Goal: Task Accomplishment & Management: Use online tool/utility

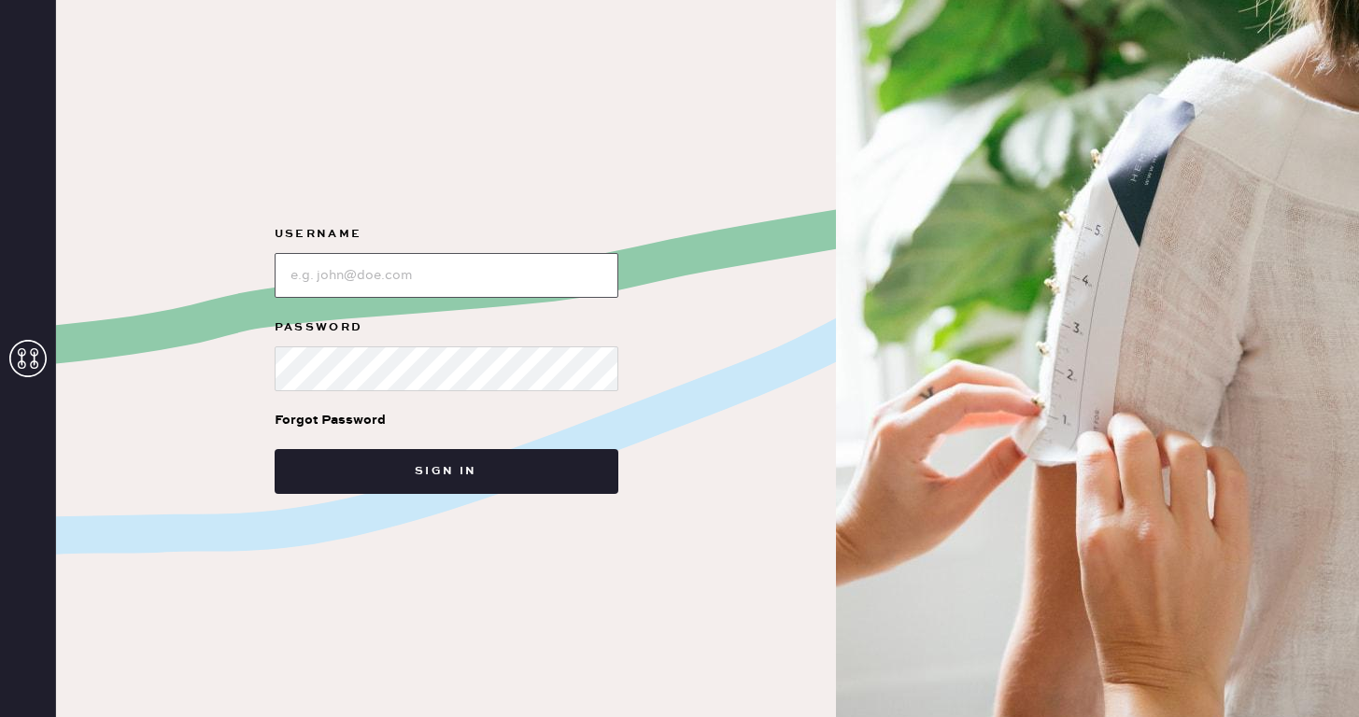
click at [402, 281] on input "loginName" at bounding box center [447, 275] width 344 height 45
type input "reformationsoho"
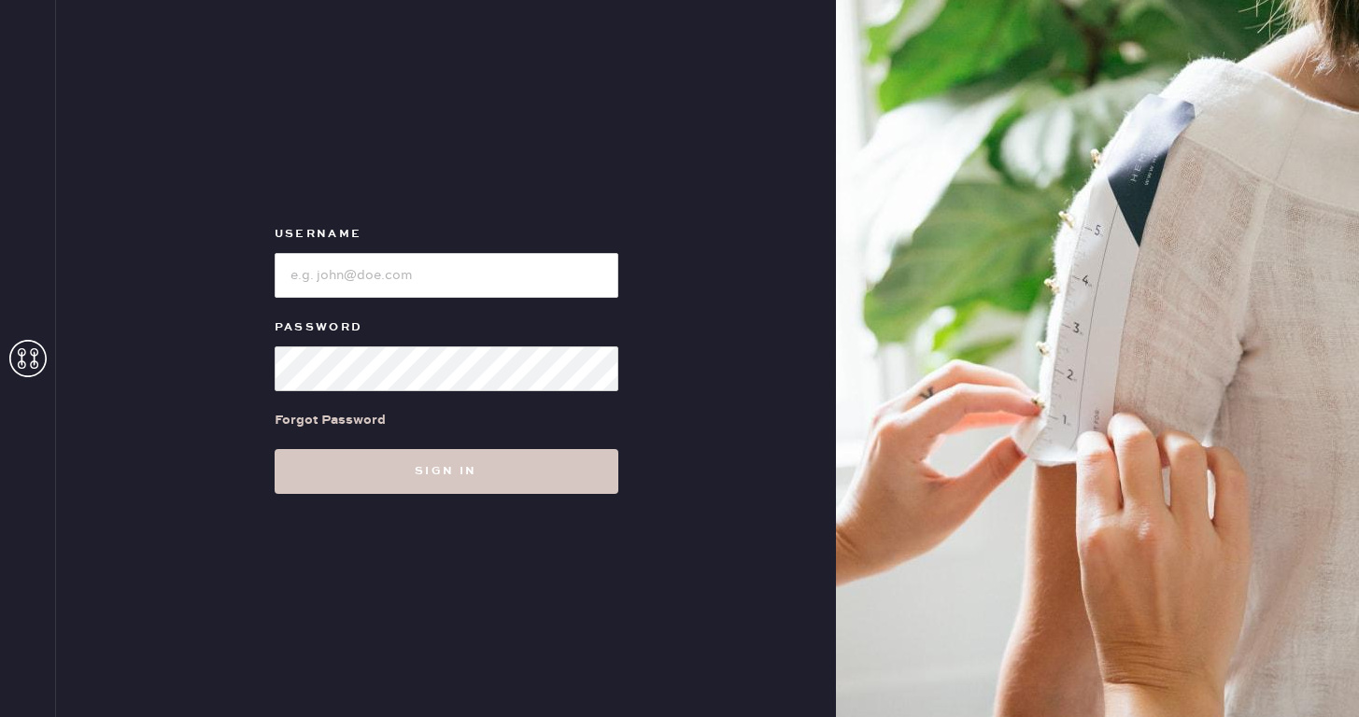
click at [480, 249] on div at bounding box center [447, 273] width 344 height 49
click at [485, 279] on input "loginName" at bounding box center [447, 275] width 344 height 45
type input "reformationsoho"
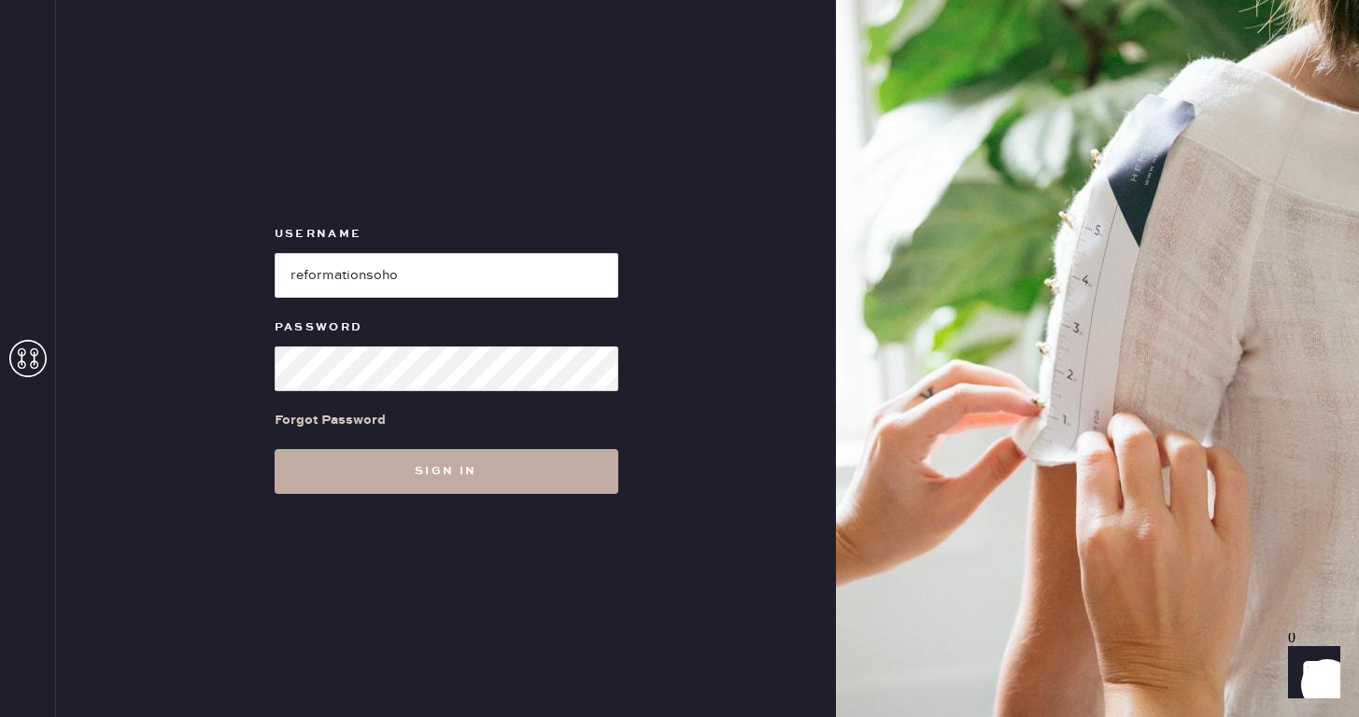
click at [401, 468] on button "Sign in" at bounding box center [447, 471] width 344 height 45
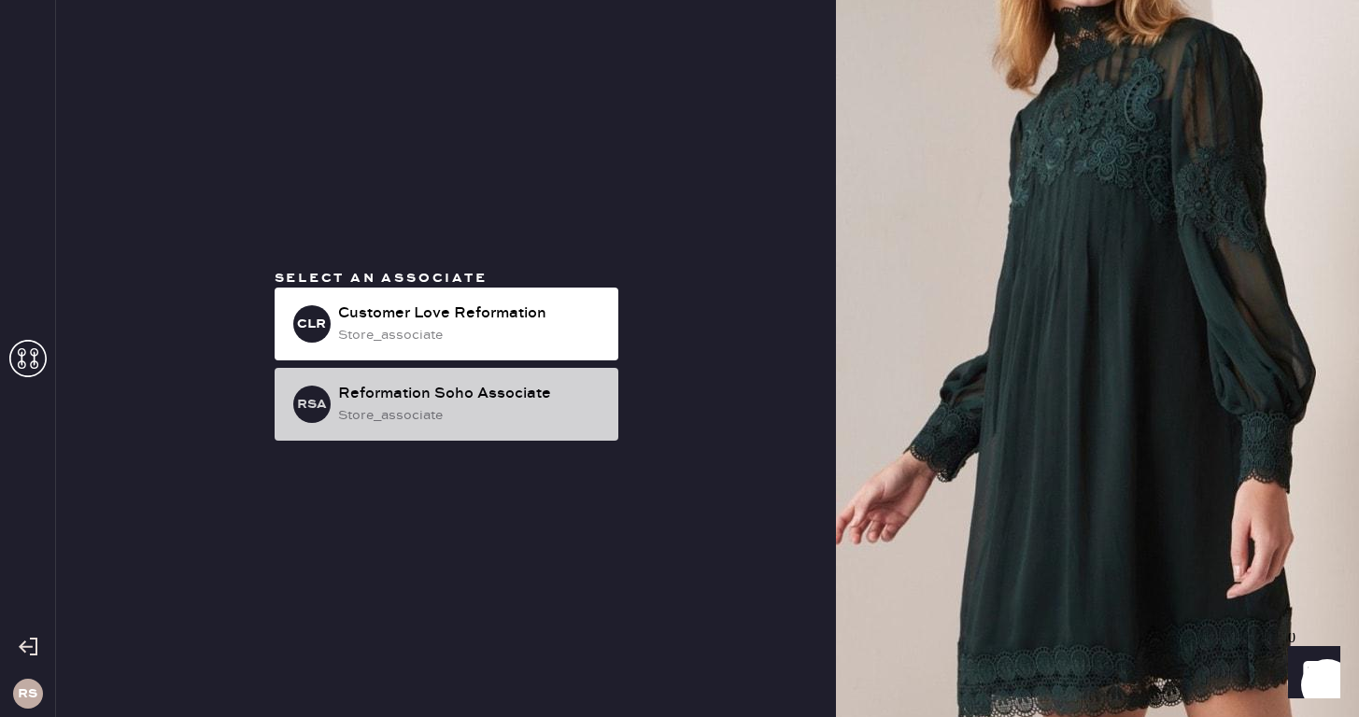
click at [445, 410] on div "store_associate" at bounding box center [470, 415] width 265 height 21
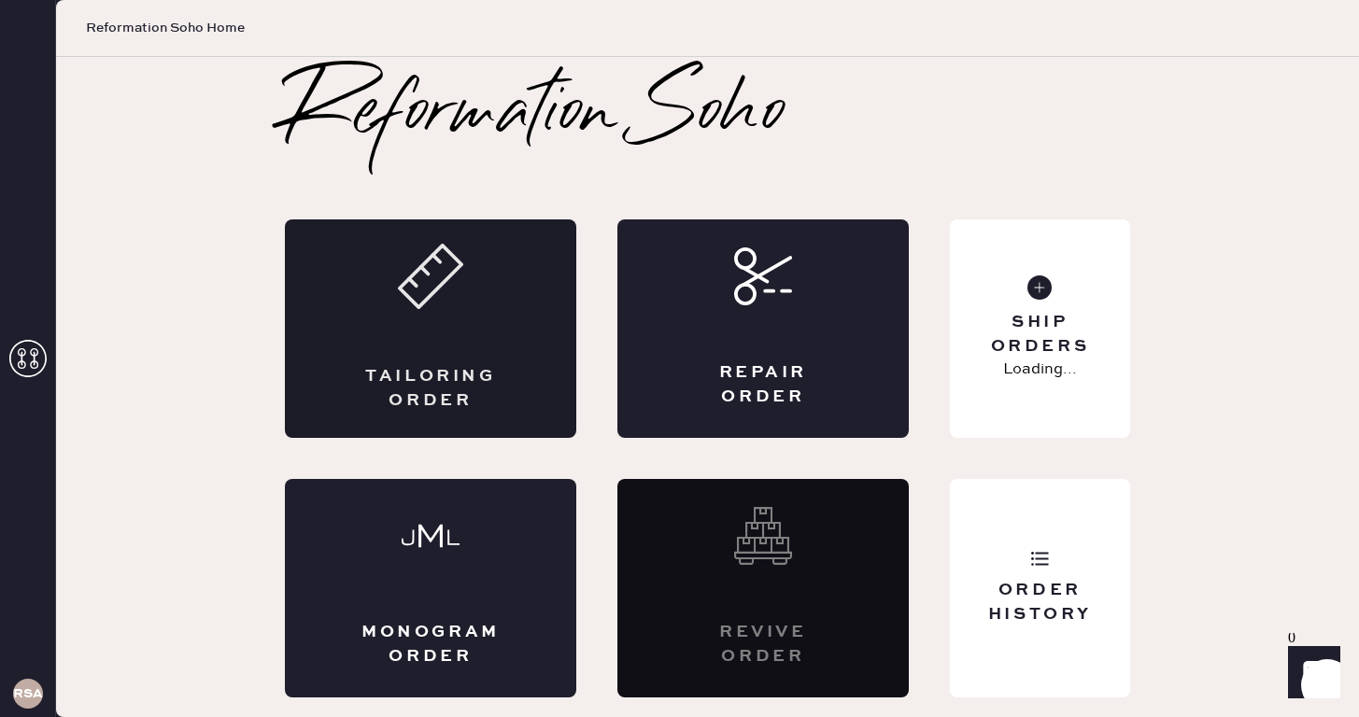
click at [377, 306] on div "Tailoring Order" at bounding box center [430, 328] width 291 height 219
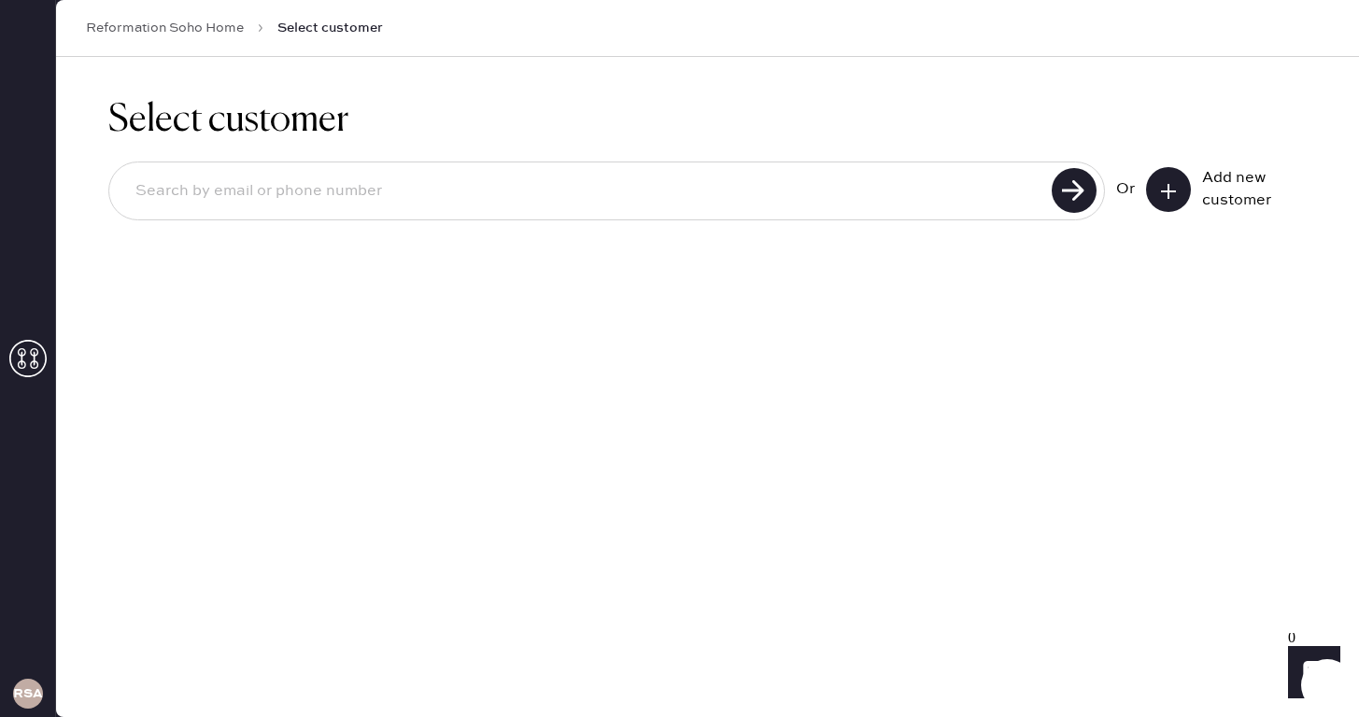
click at [770, 183] on input at bounding box center [582, 191] width 925 height 43
type input "9177452329"
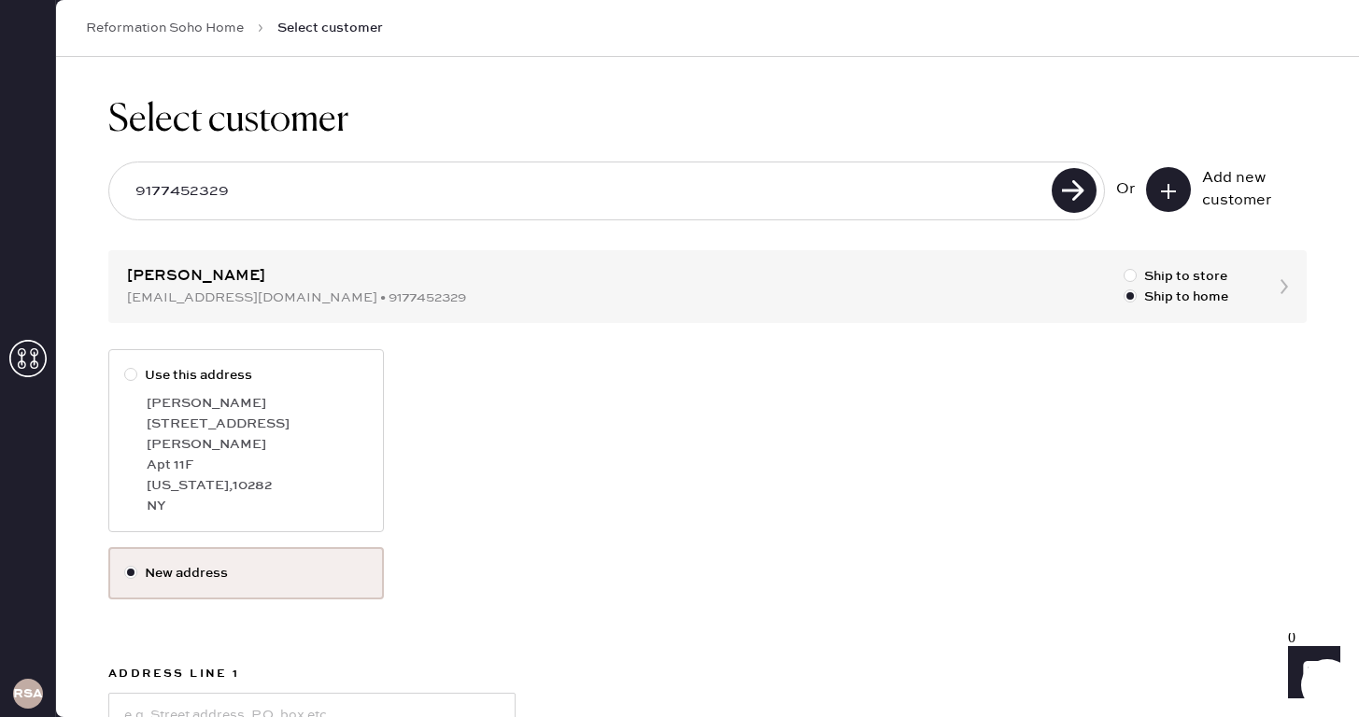
click at [321, 382] on label "Use this address" at bounding box center [246, 375] width 244 height 21
click at [125, 366] on input "Use this address" at bounding box center [124, 365] width 1 height 1
radio input "true"
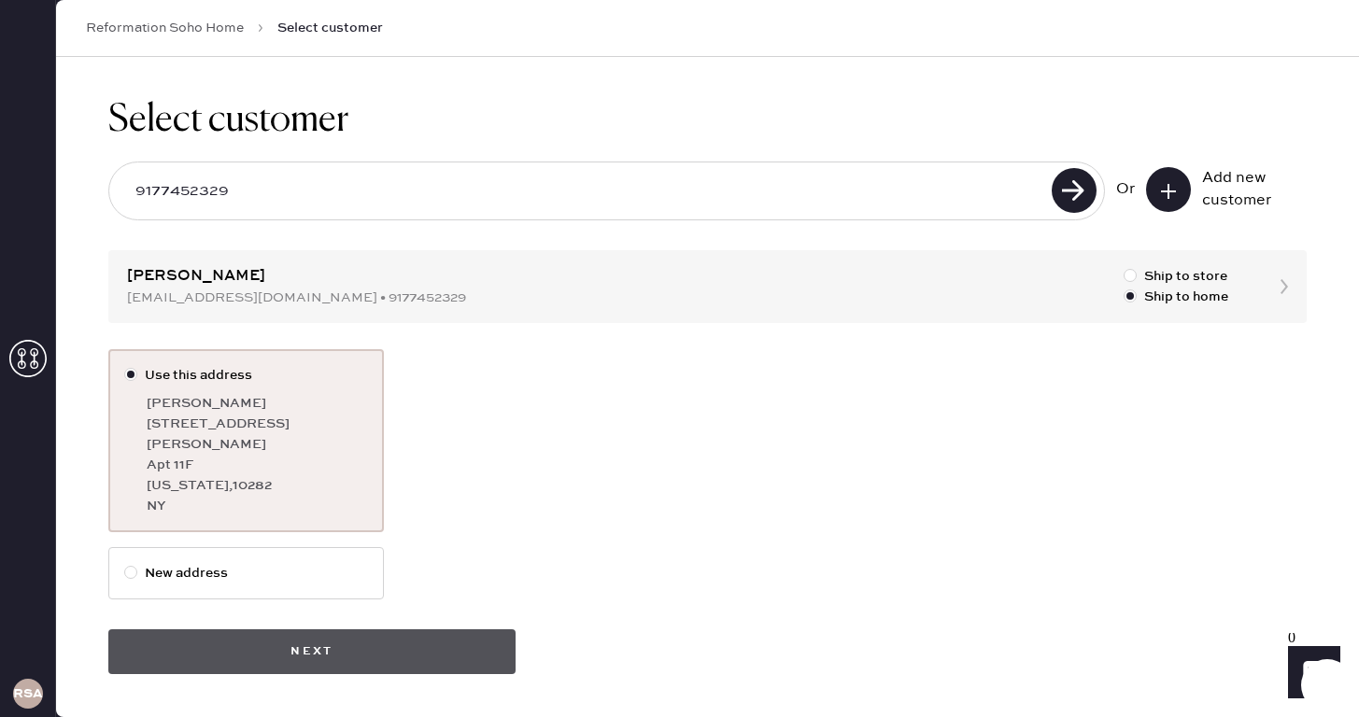
click at [275, 637] on button "Next" at bounding box center [311, 651] width 407 height 45
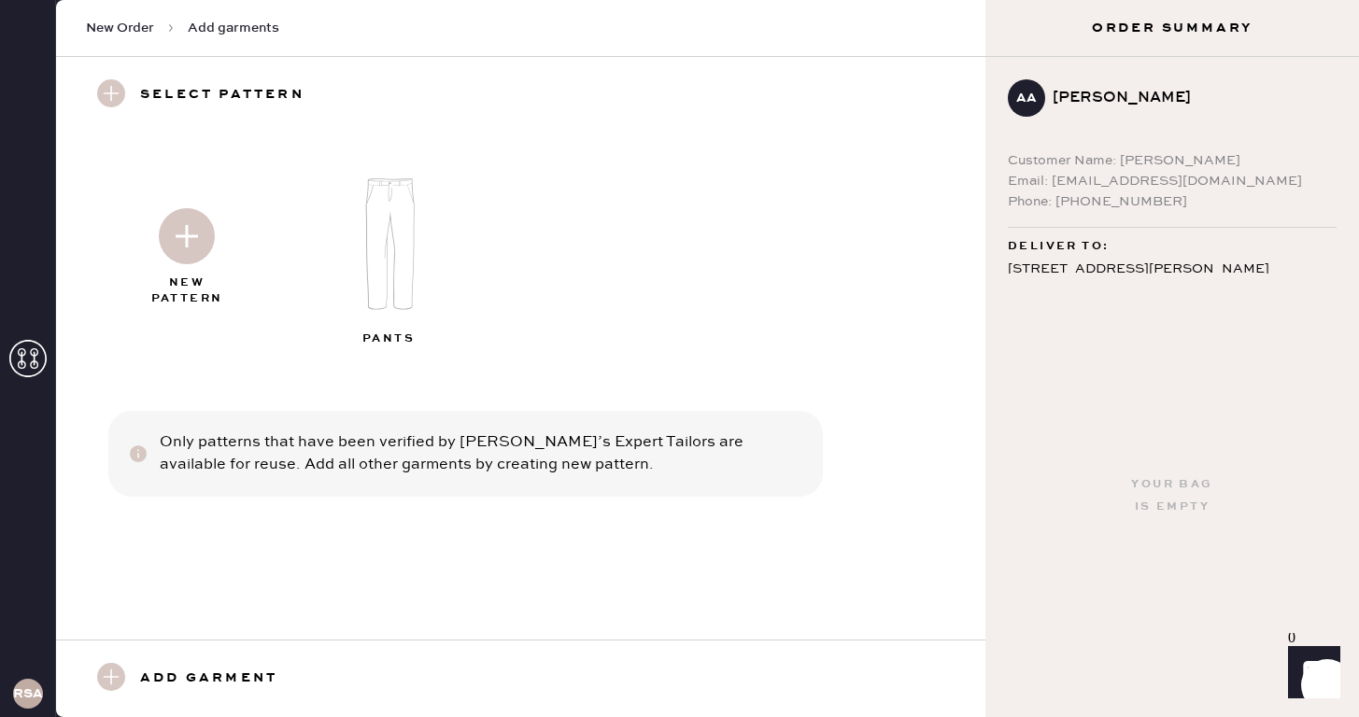
click at [124, 690] on icon at bounding box center [111, 677] width 28 height 28
click at [105, 681] on use at bounding box center [111, 677] width 28 height 28
click at [181, 247] on img at bounding box center [187, 236] width 56 height 56
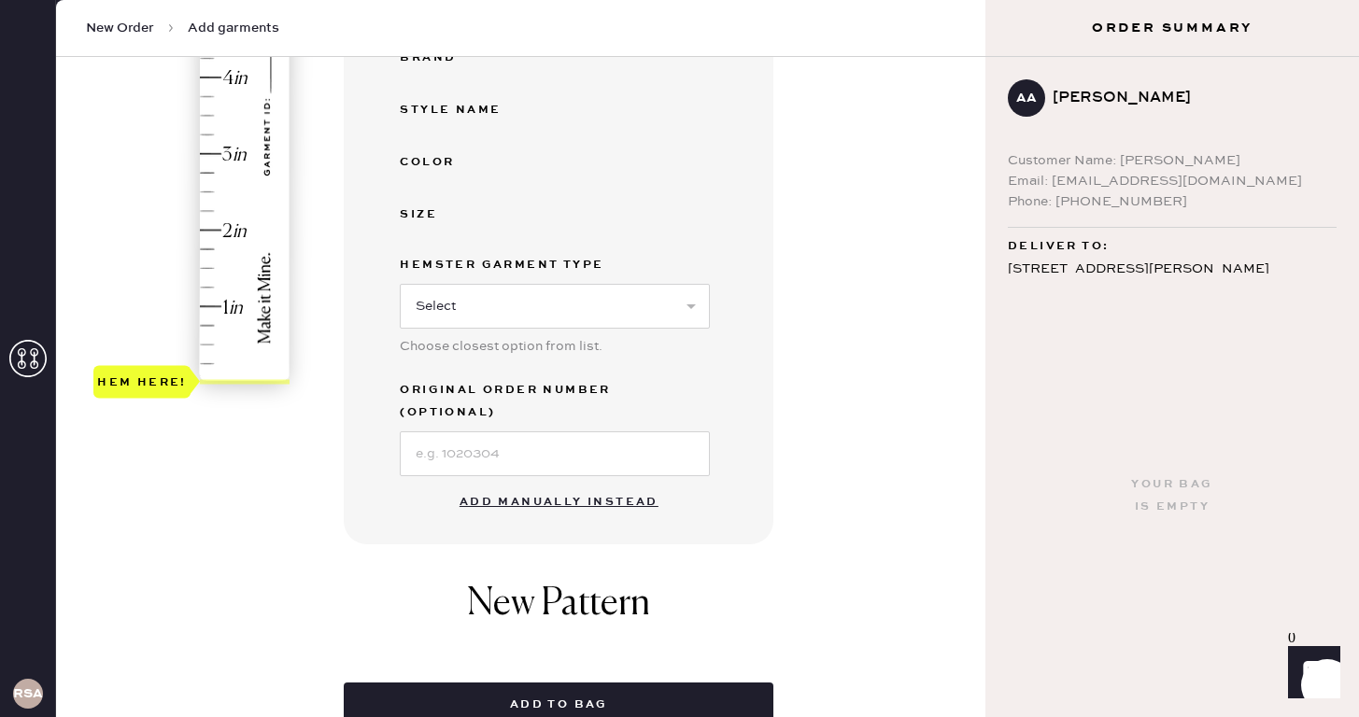
scroll to position [496, 0]
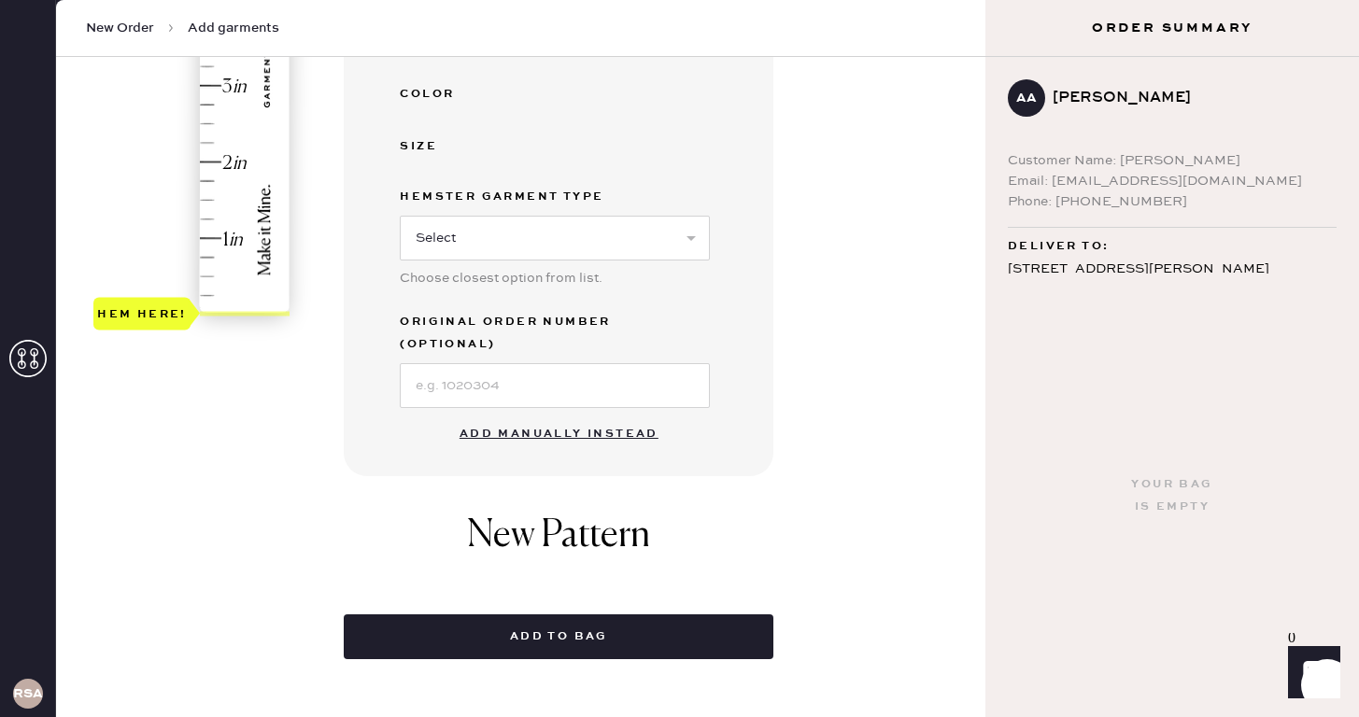
click at [582, 416] on button "Add manually instead" at bounding box center [558, 434] width 221 height 37
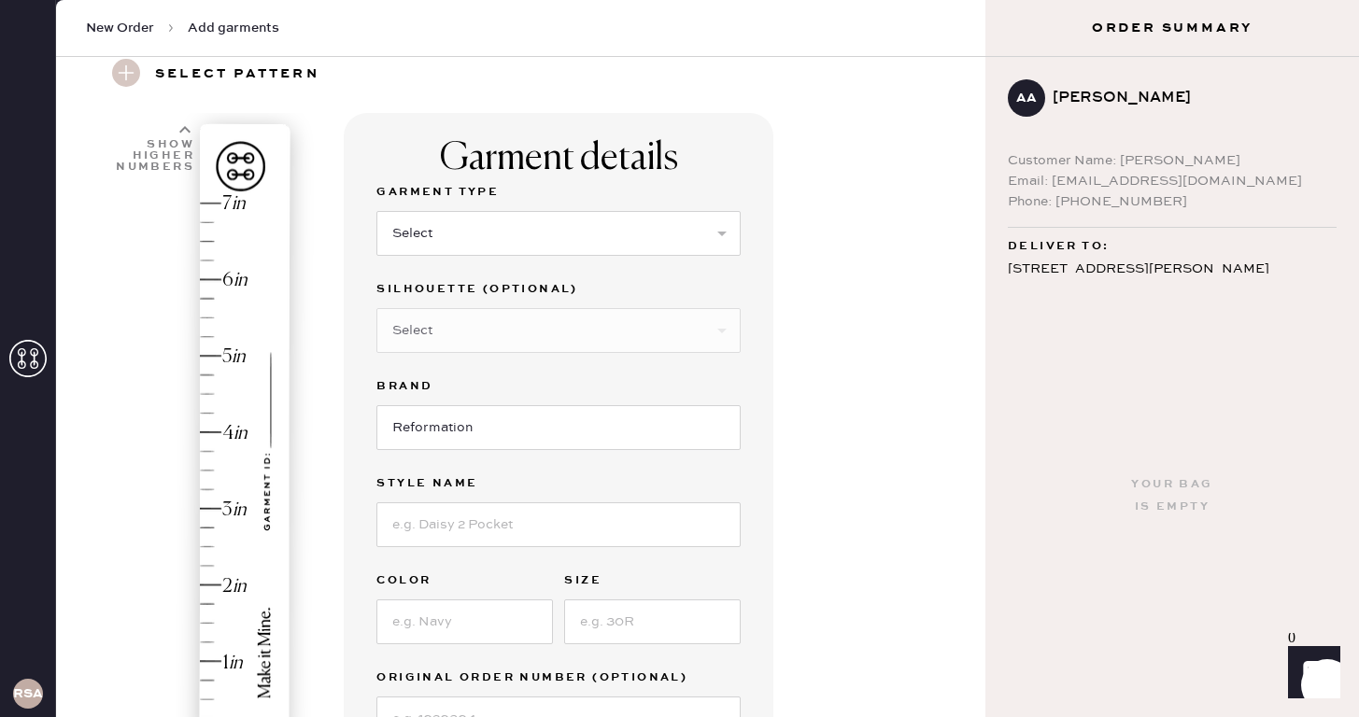
scroll to position [0, 0]
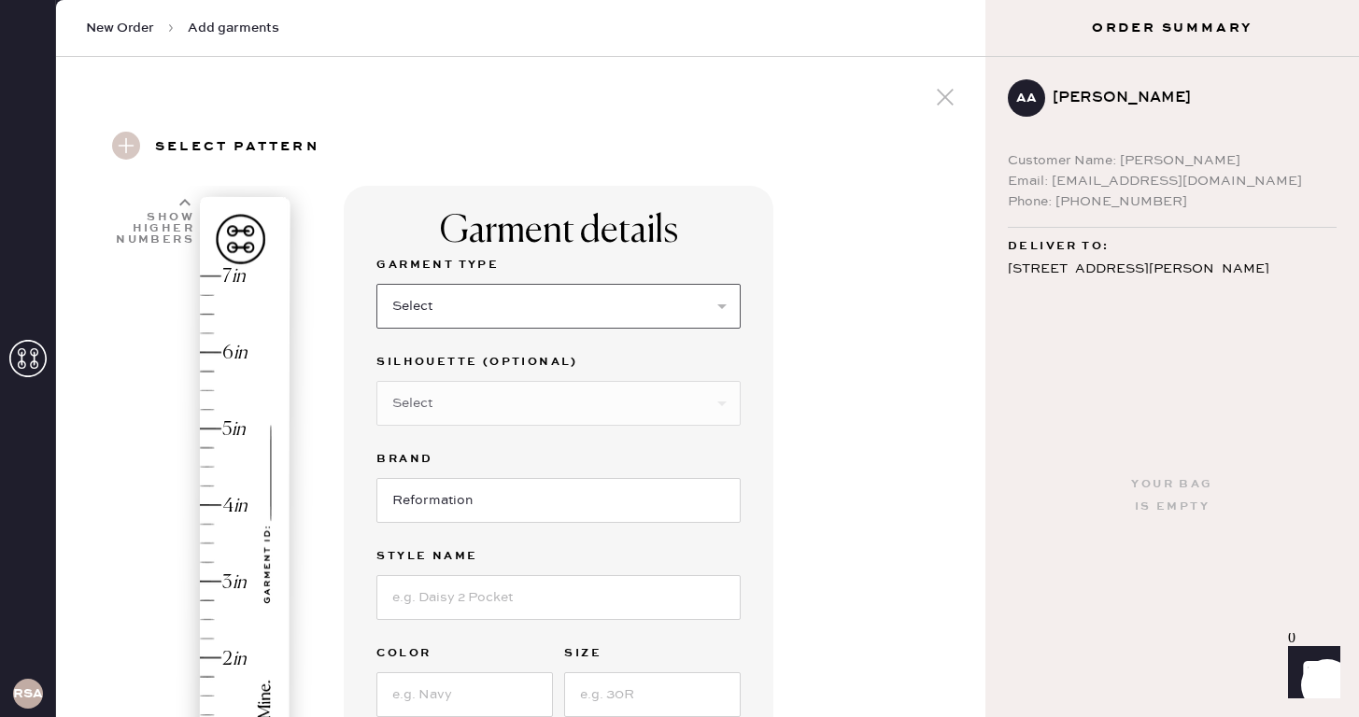
click at [466, 314] on select "Select Basic Skirt Jeans Leggings Pants Shorts Basic Sleeved Dress Basic Sleeve…" at bounding box center [558, 306] width 364 height 45
select select "2"
click at [376, 284] on select "Select Basic Skirt Jeans Leggings Pants Shorts Basic Sleeved Dress Basic Sleeve…" at bounding box center [558, 306] width 364 height 45
click at [477, 393] on select "Select Shorts Cropped Flare Boot Cut Straight Skinny Other" at bounding box center [558, 403] width 364 height 45
select select "7"
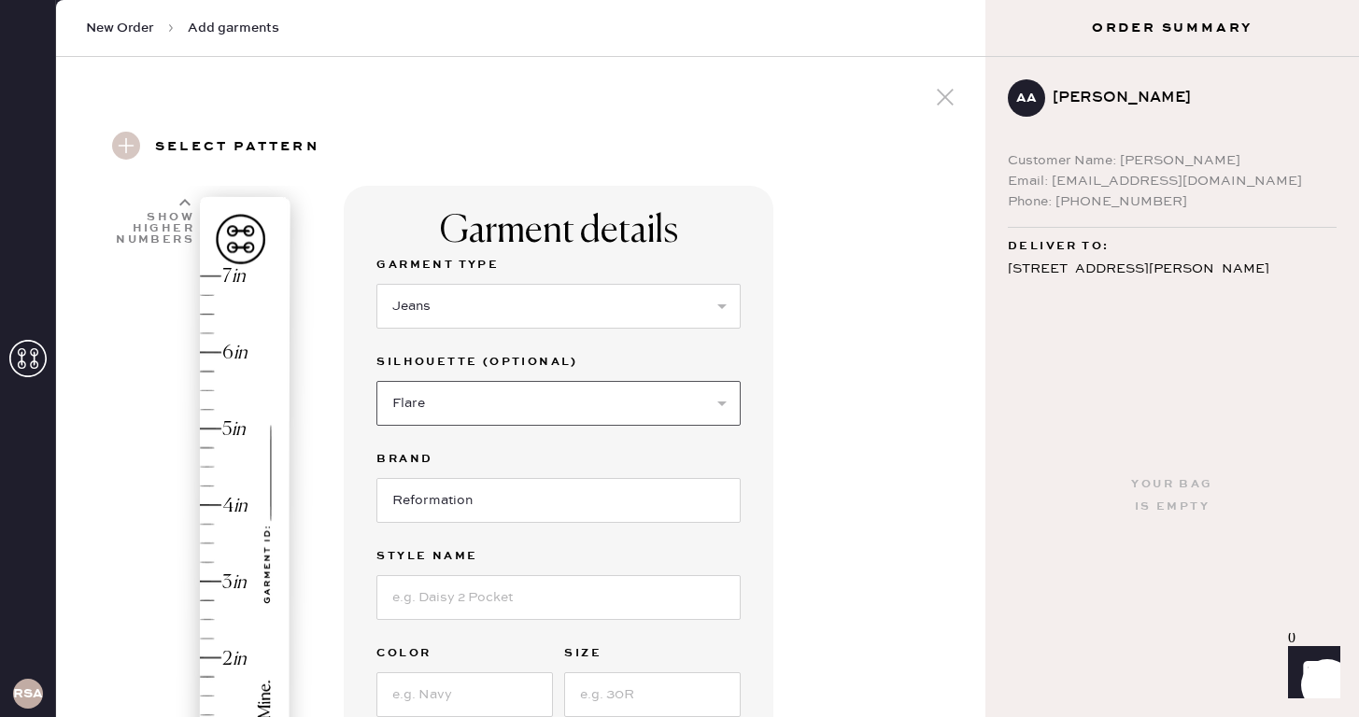
click at [376, 381] on select "Select Shorts Cropped Flare Boot Cut Straight Skinny Other" at bounding box center [558, 403] width 364 height 45
click at [439, 501] on input "Reformation" at bounding box center [558, 500] width 364 height 45
click at [451, 598] on input at bounding box center [558, 597] width 364 height 45
type input "[PERSON_NAME] Rise Slouchy Wide L"
type input "e"
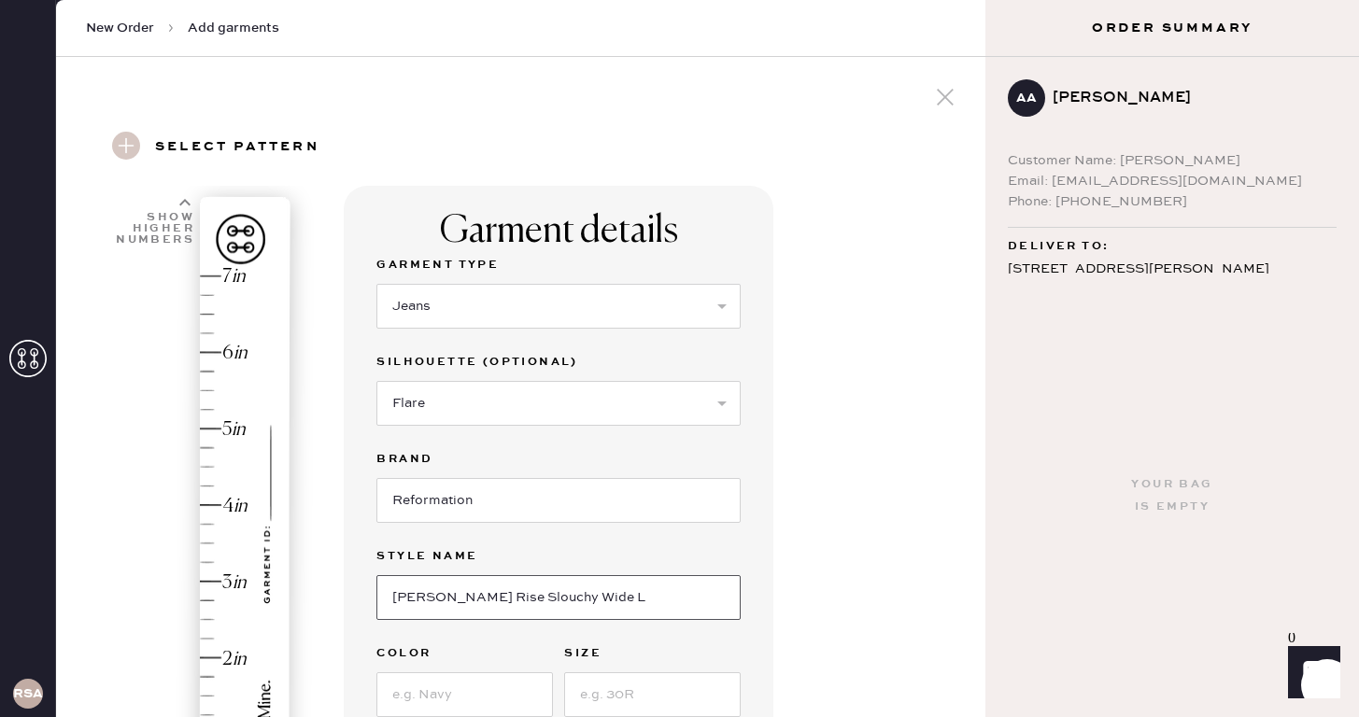
click at [610, 603] on input "[PERSON_NAME] Rise Slouchy Wide L" at bounding box center [558, 597] width 364 height 45
type input "[PERSON_NAME] Rise Slouchy Wide Leg Jeans"
click at [483, 699] on input at bounding box center [464, 694] width 176 height 45
type input "26"
click at [449, 693] on input "26" at bounding box center [464, 694] width 176 height 45
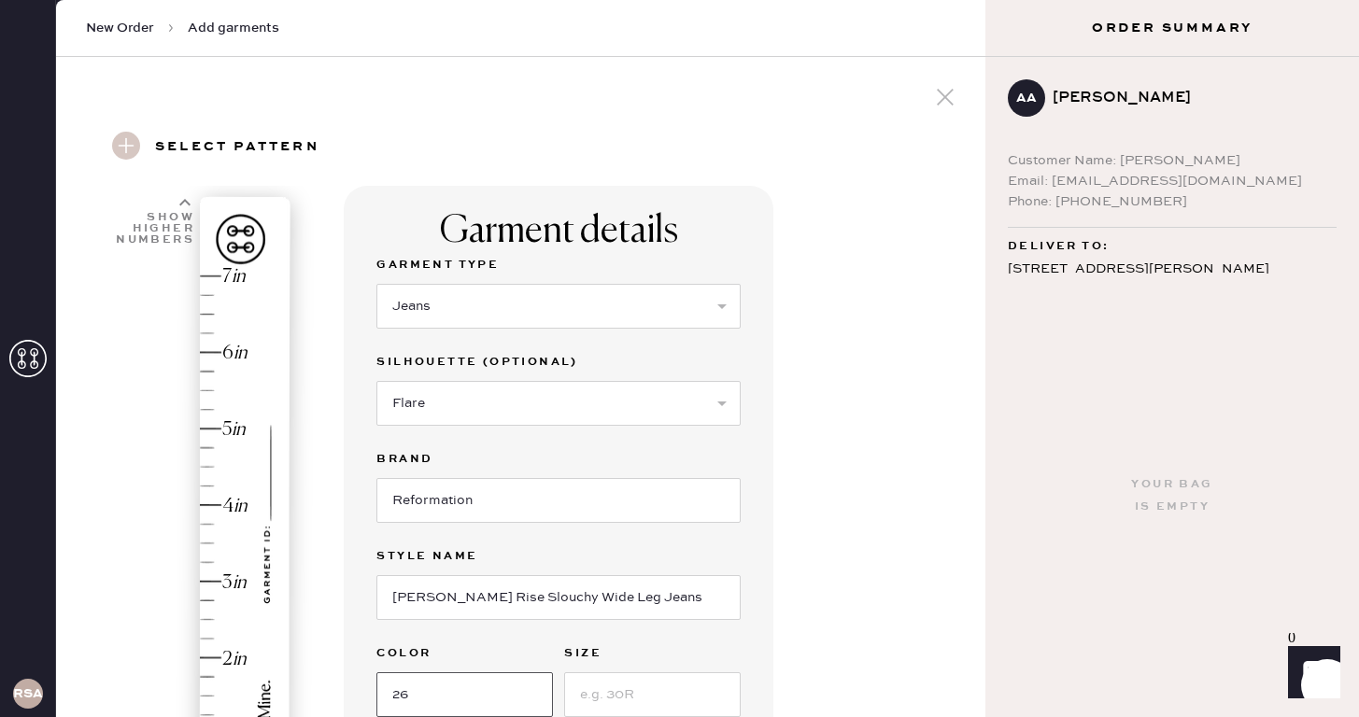
click at [449, 693] on input "26" at bounding box center [464, 694] width 176 height 45
click at [659, 699] on input at bounding box center [652, 694] width 176 height 45
type input "@"
type input "26"
click at [467, 694] on input at bounding box center [464, 694] width 176 height 45
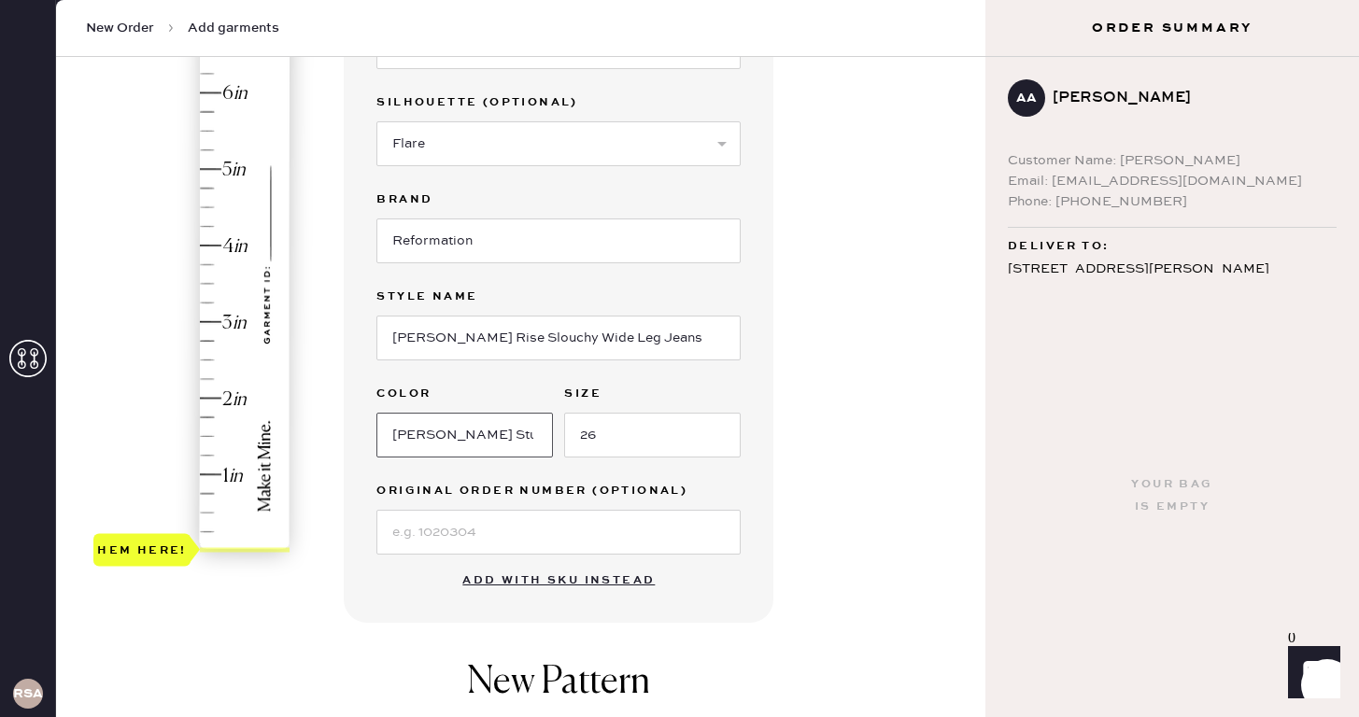
scroll to position [302, 0]
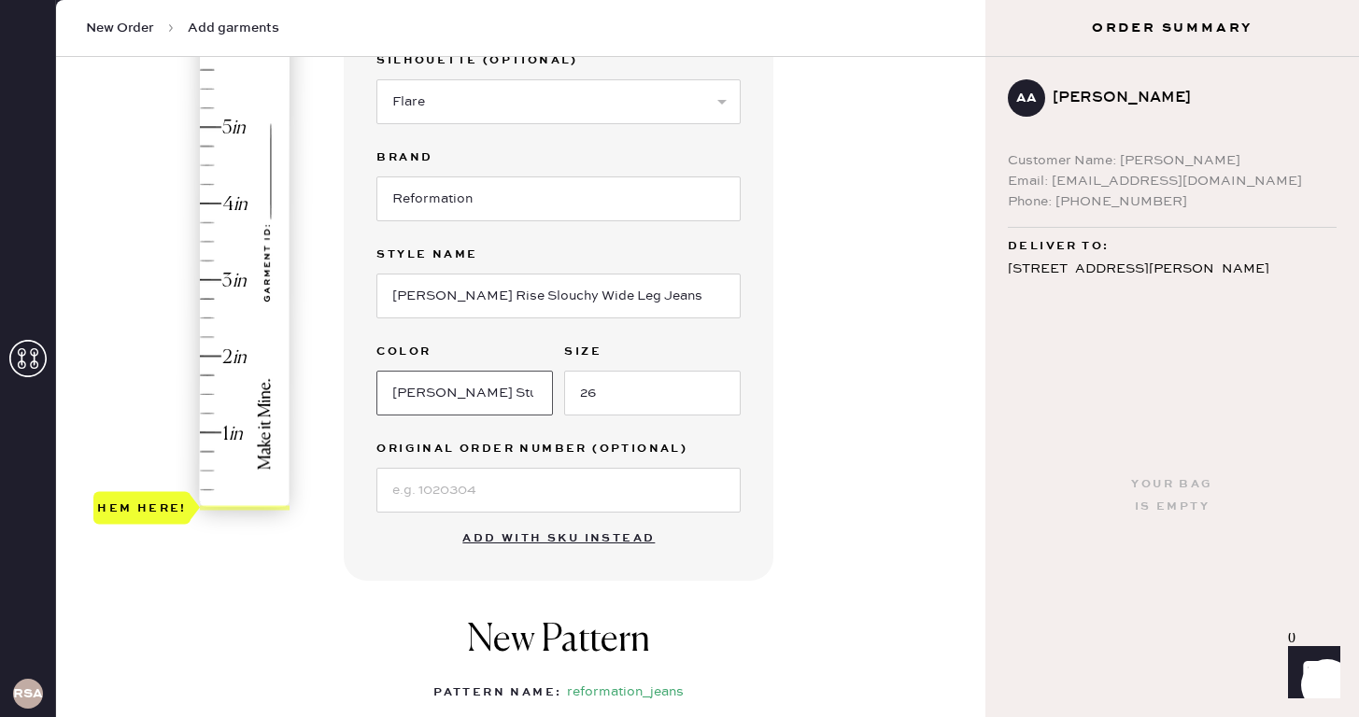
type input "[PERSON_NAME] Studded"
click at [229, 509] on div at bounding box center [245, 508] width 90 height 5
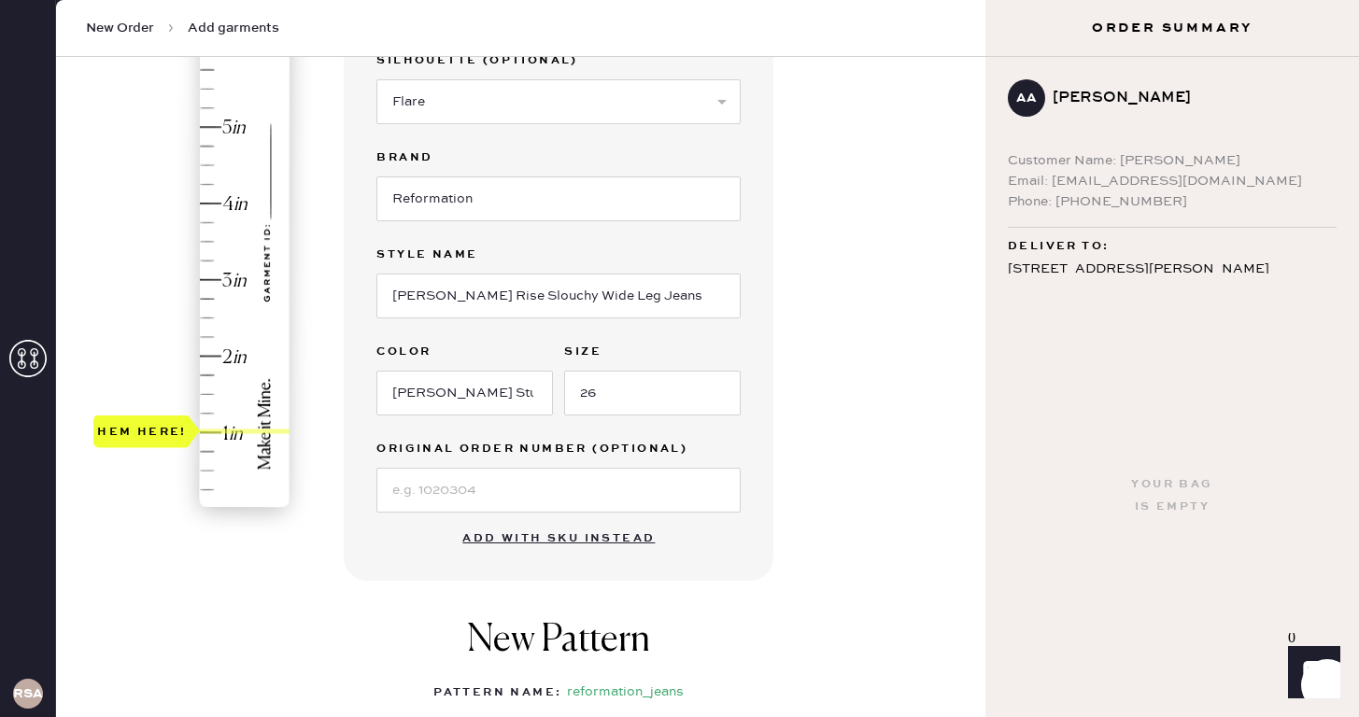
type input "1.5"
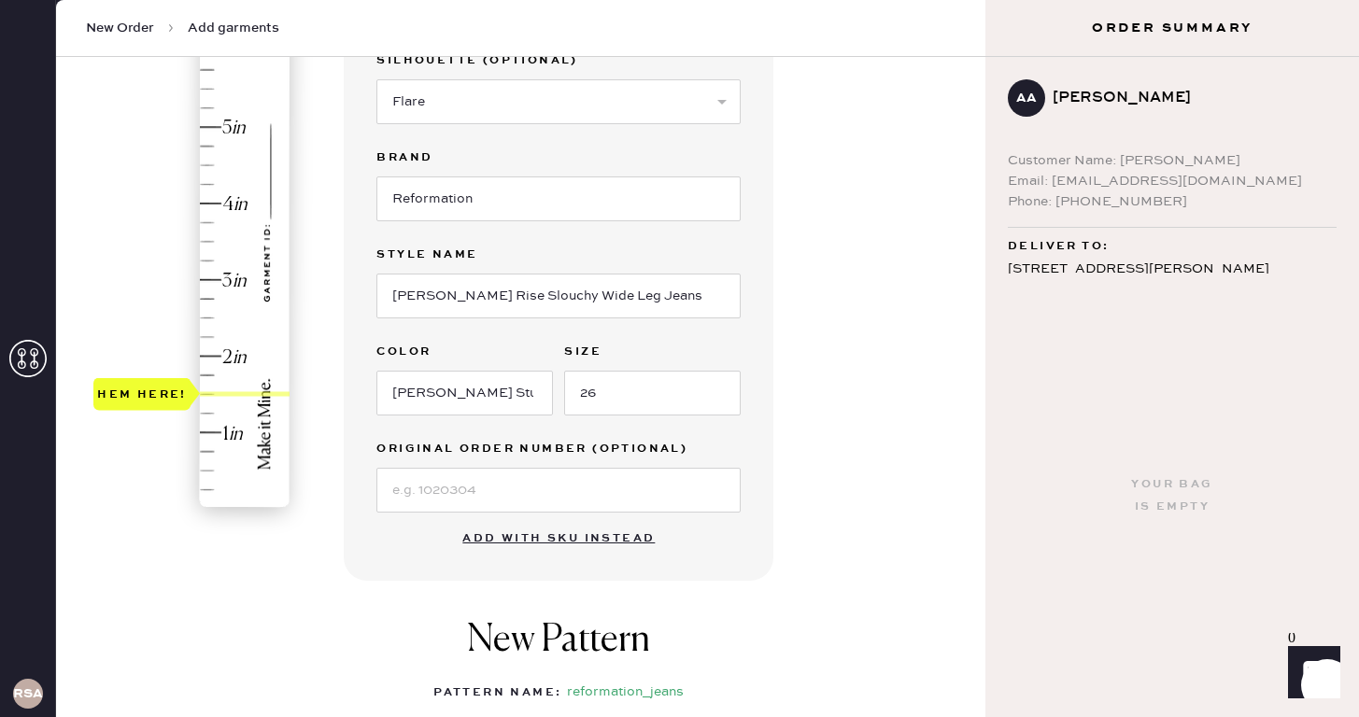
drag, startPoint x: 229, startPoint y: 509, endPoint x: 228, endPoint y: 401, distance: 108.3
click at [228, 401] on div "Hem here!" at bounding box center [192, 241] width 199 height 551
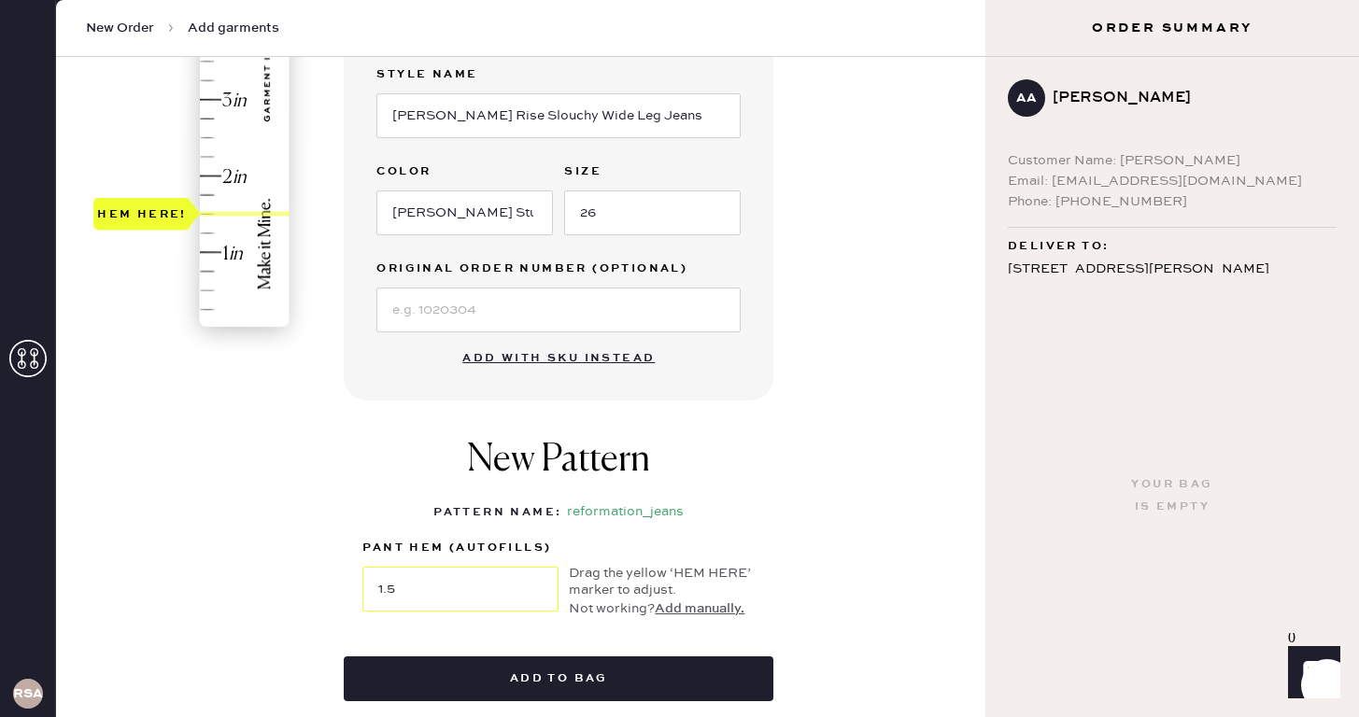
scroll to position [520, 0]
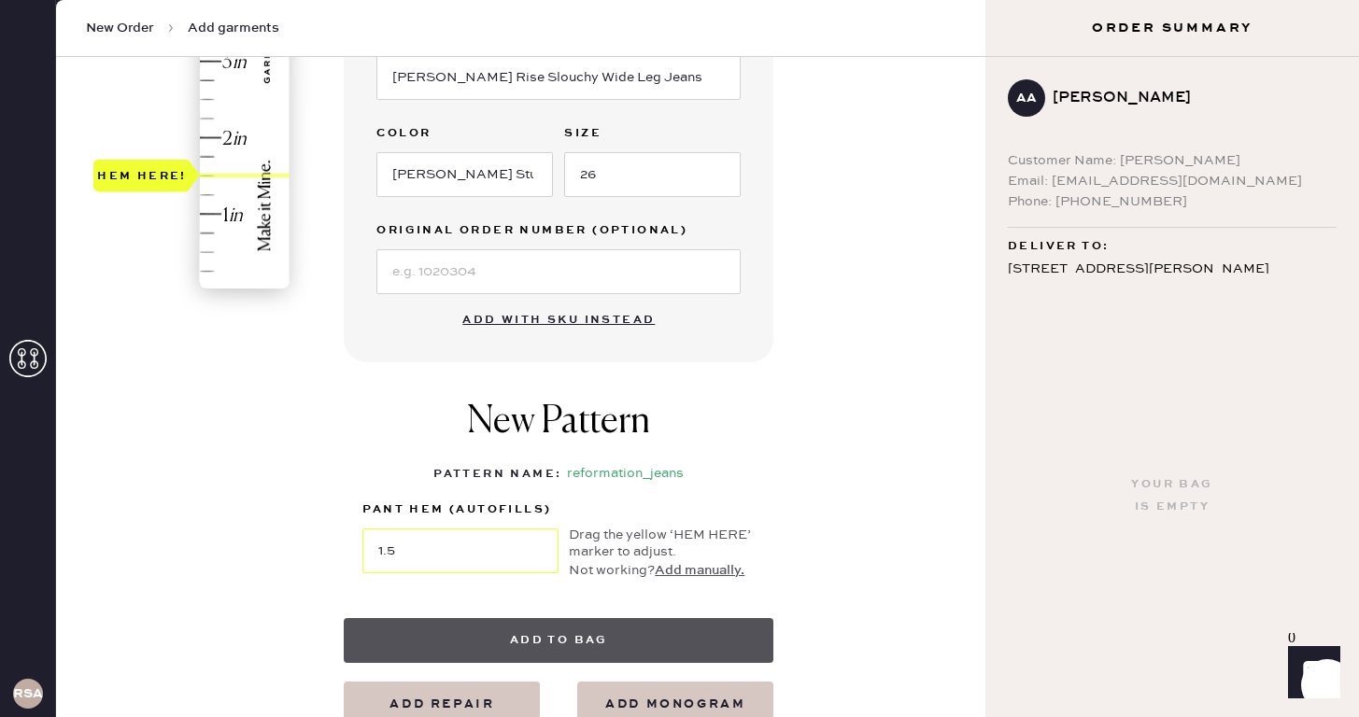
click at [587, 632] on button "Add to bag" at bounding box center [559, 640] width 430 height 45
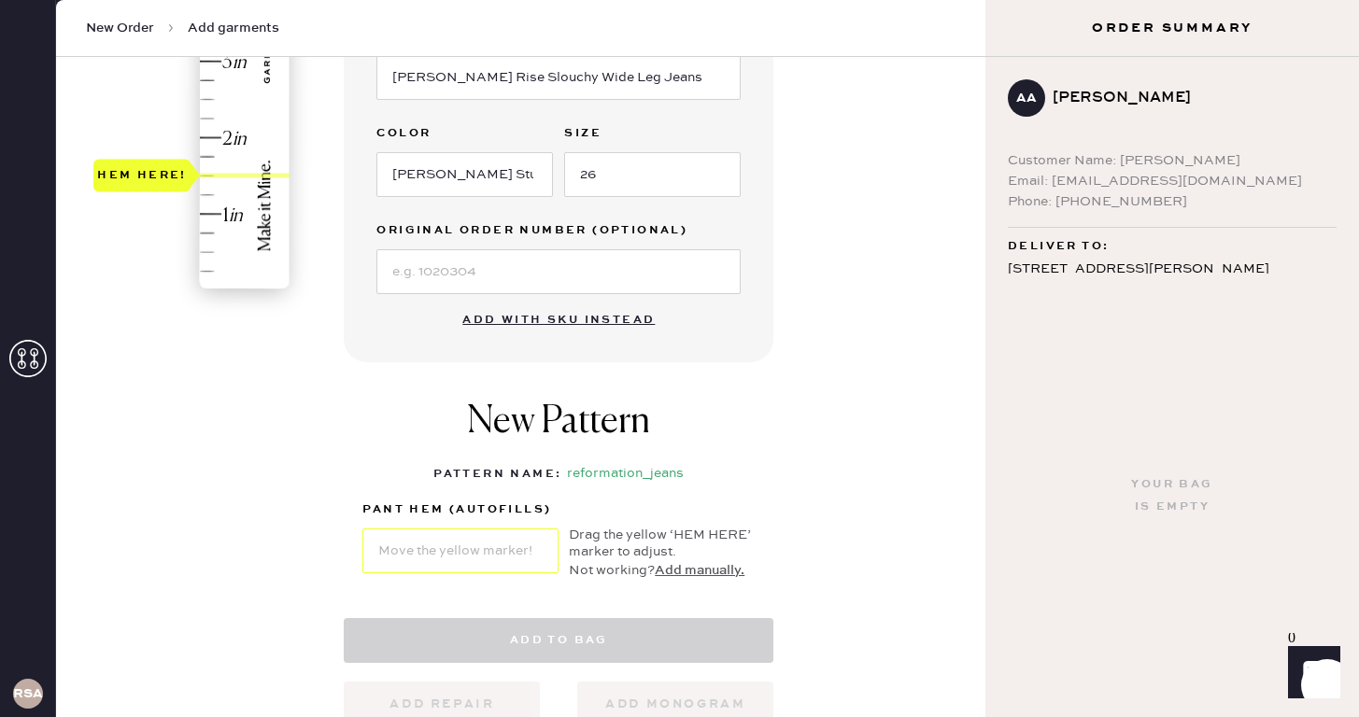
select select "2"
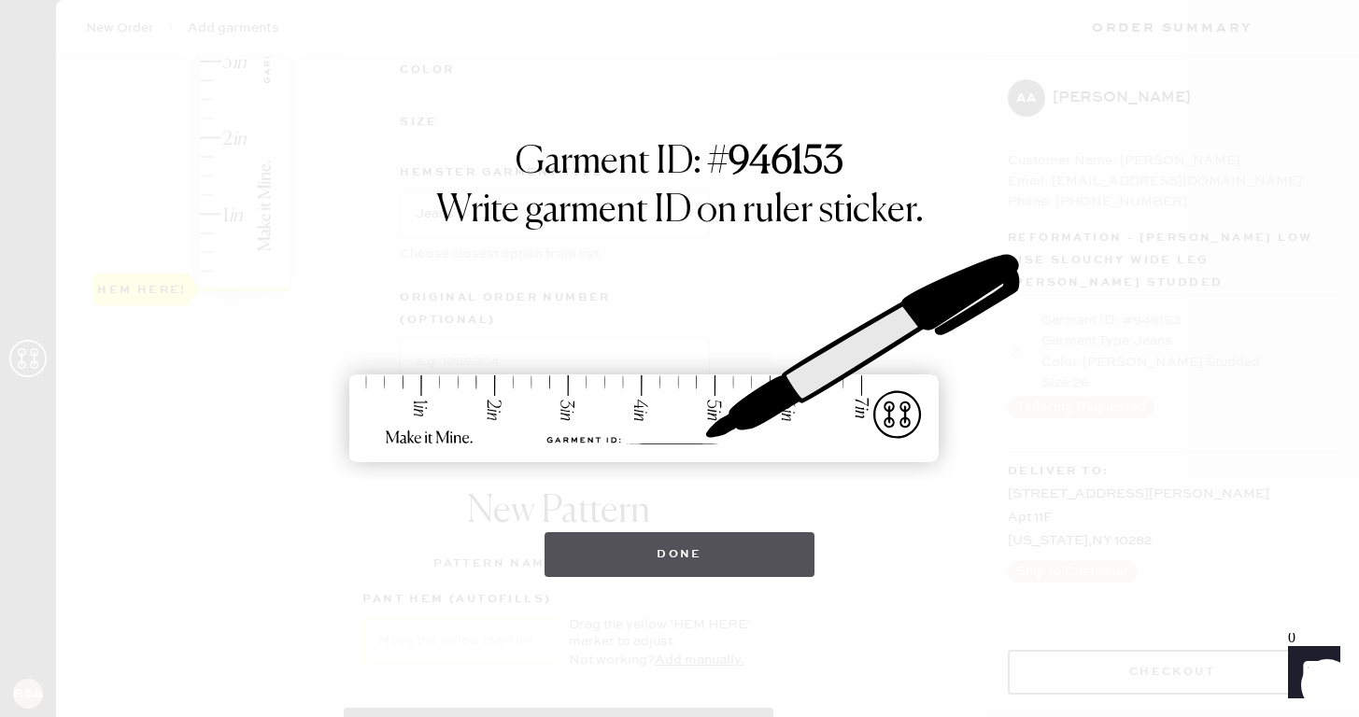
click at [661, 558] on button "Done" at bounding box center [679, 554] width 270 height 45
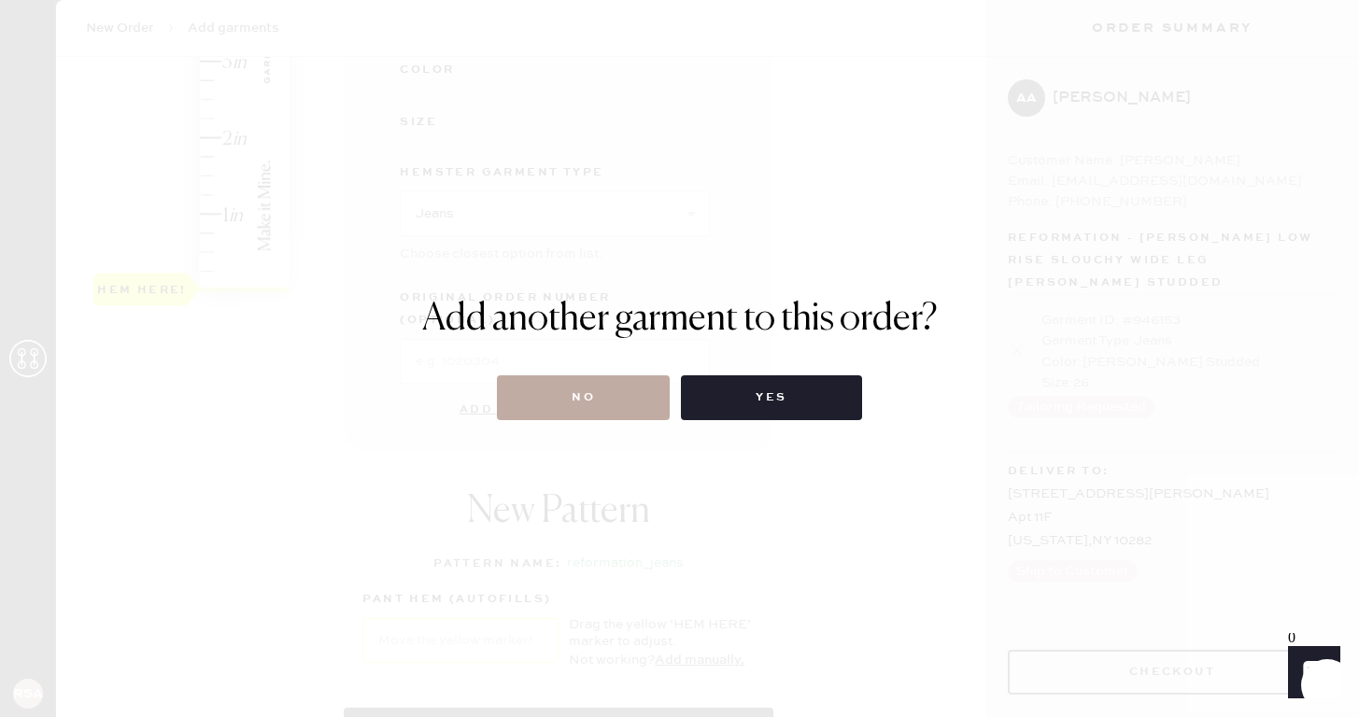
click at [576, 407] on button "No" at bounding box center [583, 397] width 173 height 45
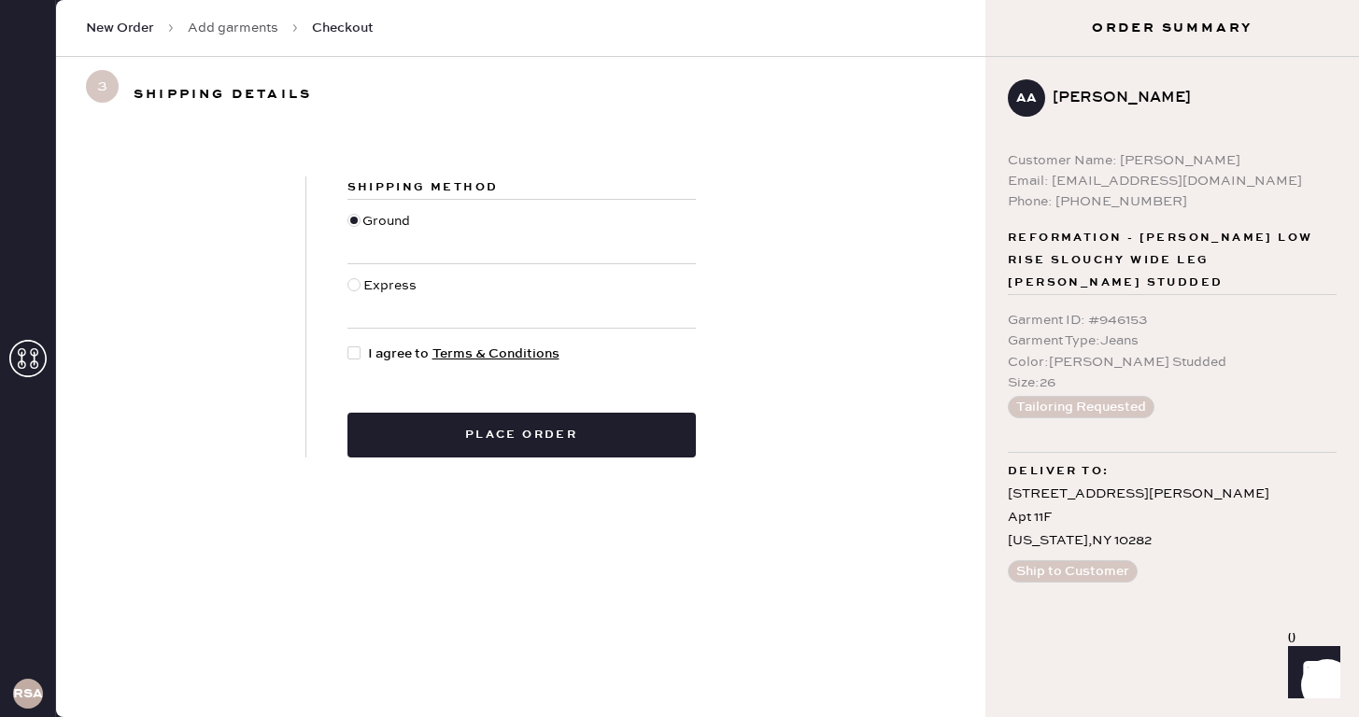
click at [354, 356] on div at bounding box center [353, 352] width 13 height 13
click at [348, 345] on input "I agree to Terms & Conditions" at bounding box center [347, 344] width 1 height 1
checkbox input "true"
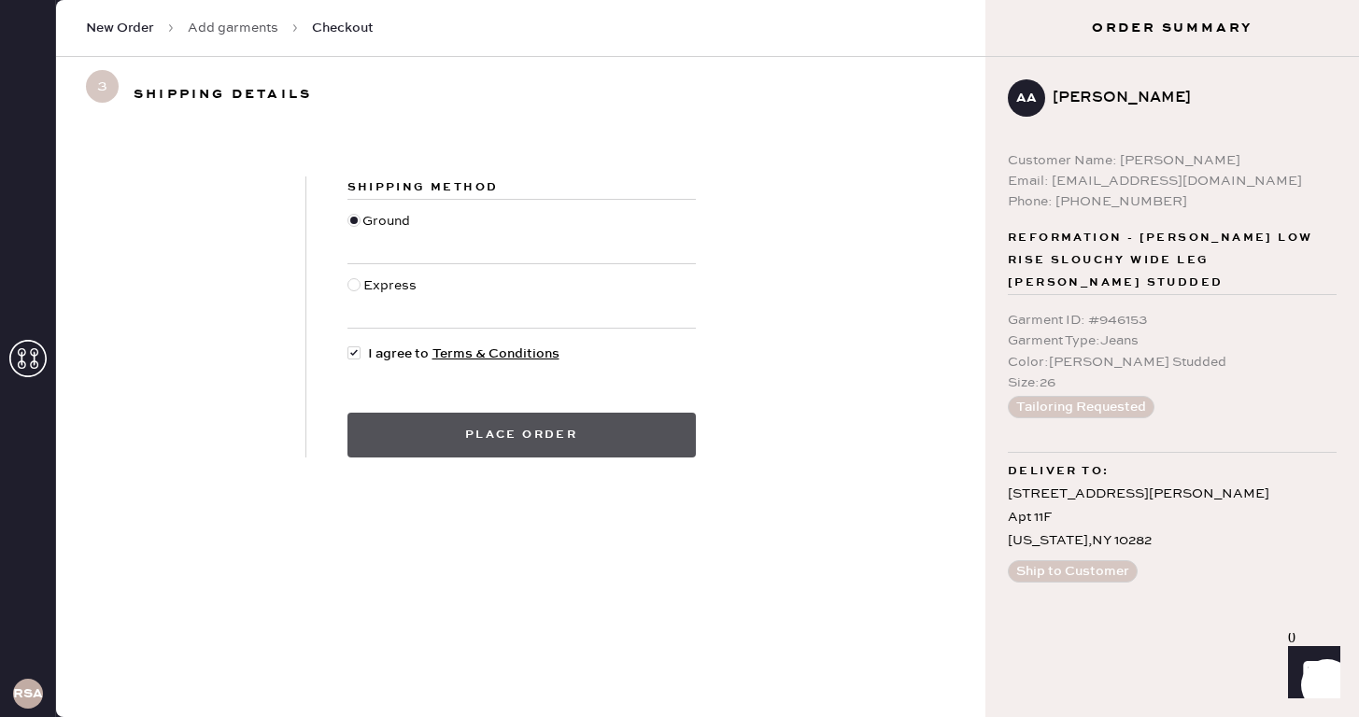
click at [521, 434] on button "Place order" at bounding box center [521, 435] width 348 height 45
